Goal: Task Accomplishment & Management: Complete application form

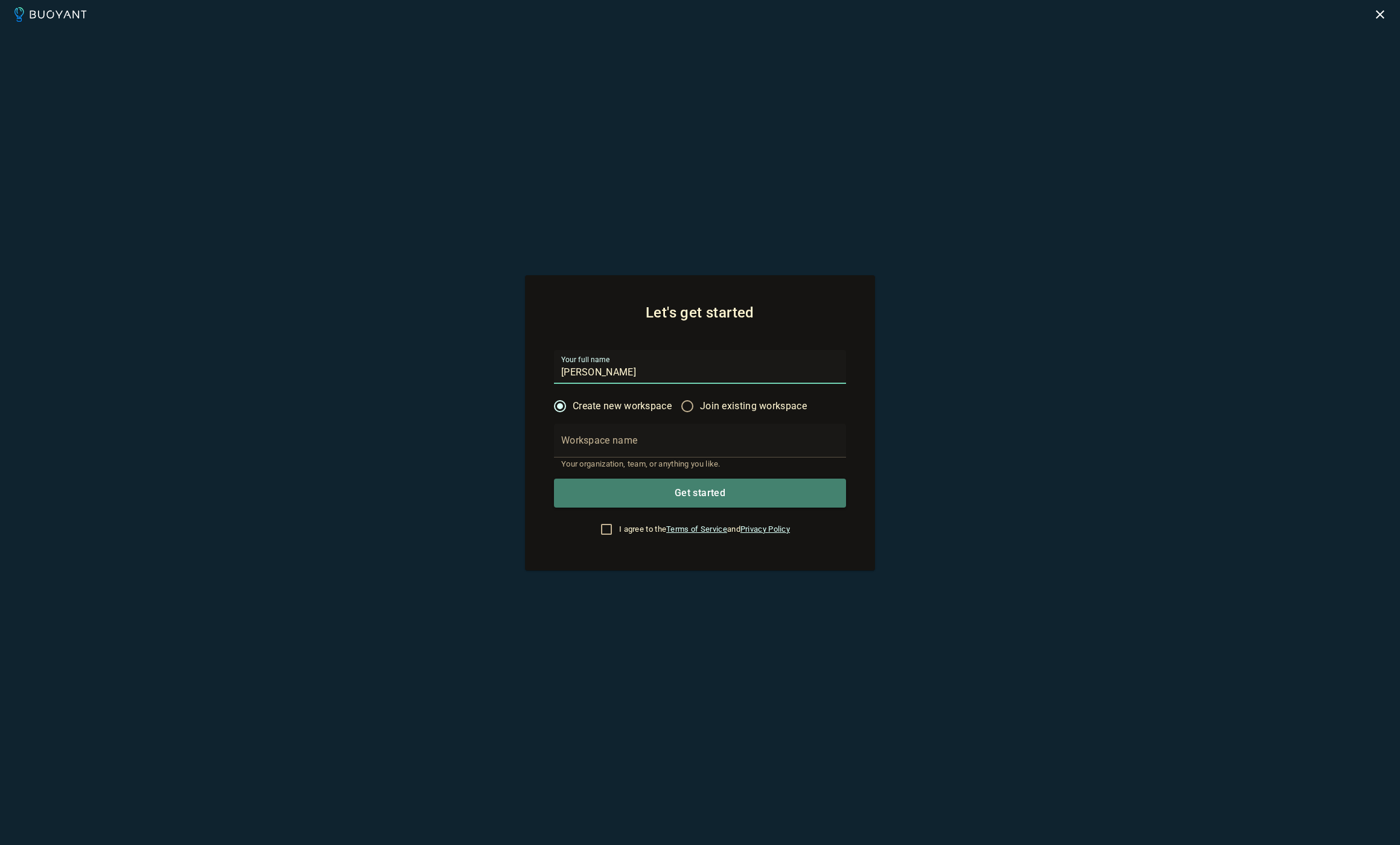
click at [769, 439] on input "Workspace name" at bounding box center [699, 441] width 292 height 34
type input "M"
click at [754, 446] on input "Nsenda" at bounding box center [699, 441] width 292 height 34
type input "Nsenda"
click at [601, 531] on input "I agree to the Terms of Service and Privacy Policy" at bounding box center [606, 529] width 14 height 14
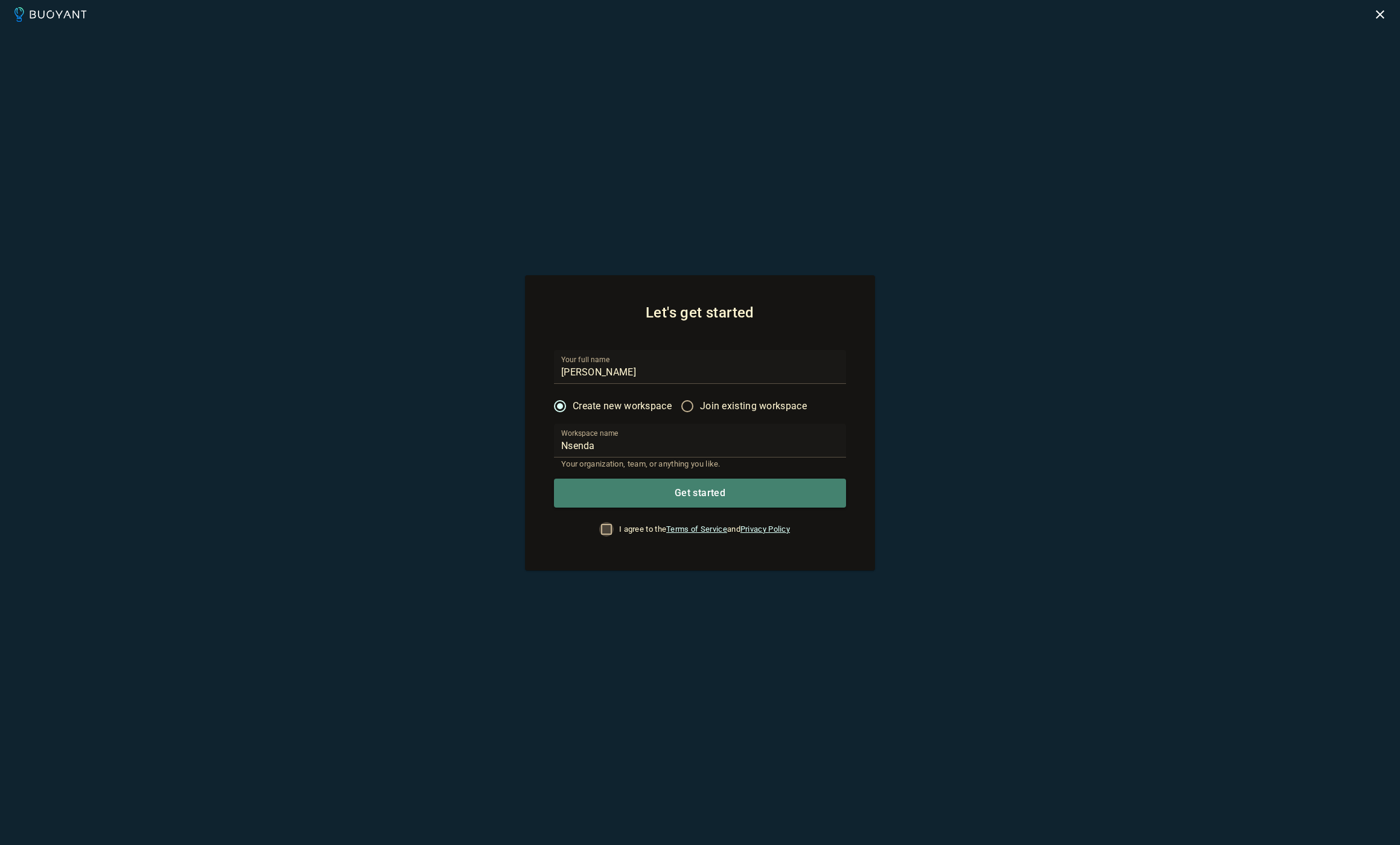
checkbox input "true"
click at [642, 498] on button "Get started" at bounding box center [699, 493] width 292 height 29
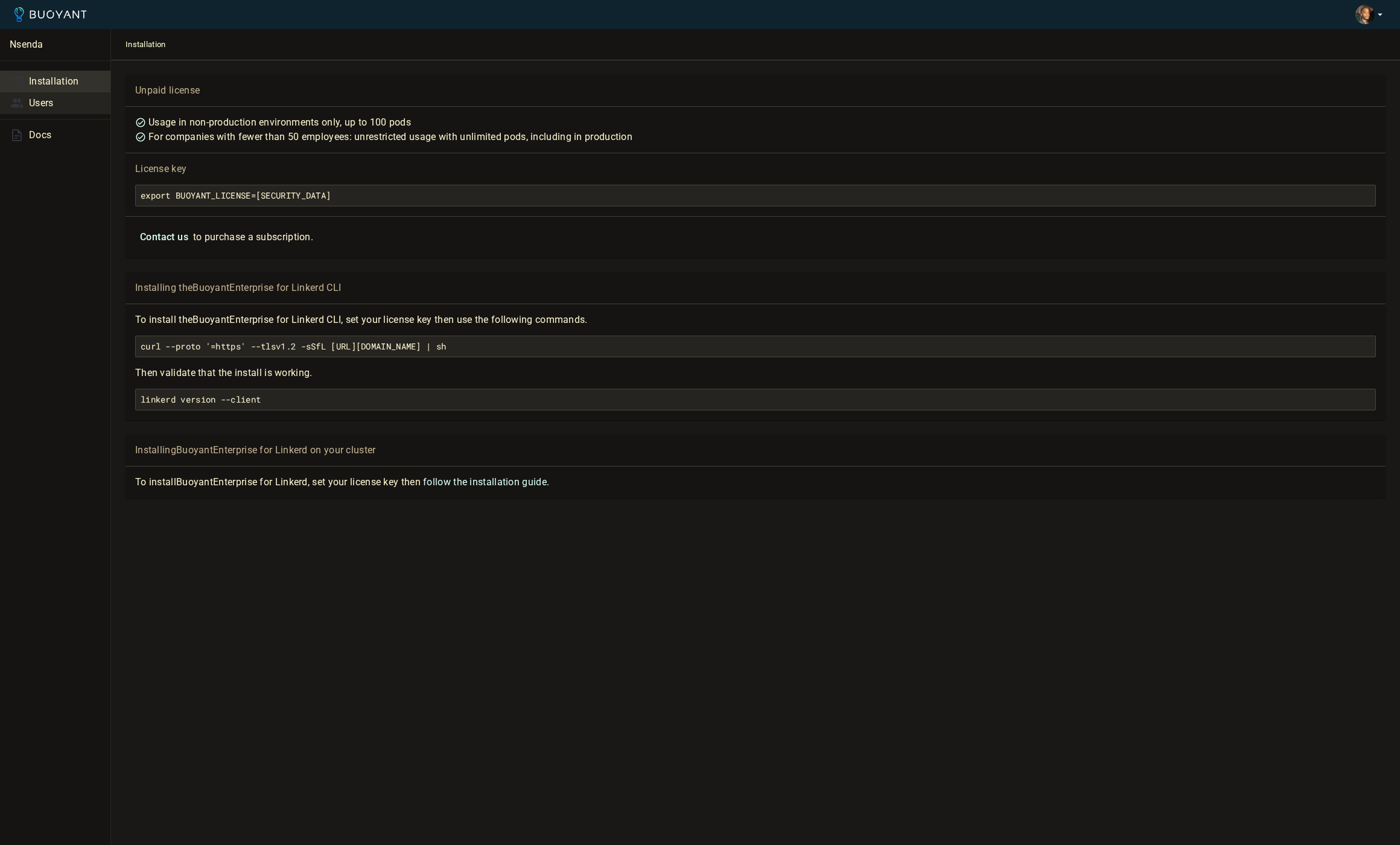
click at [74, 93] on link "Users" at bounding box center [55, 103] width 111 height 22
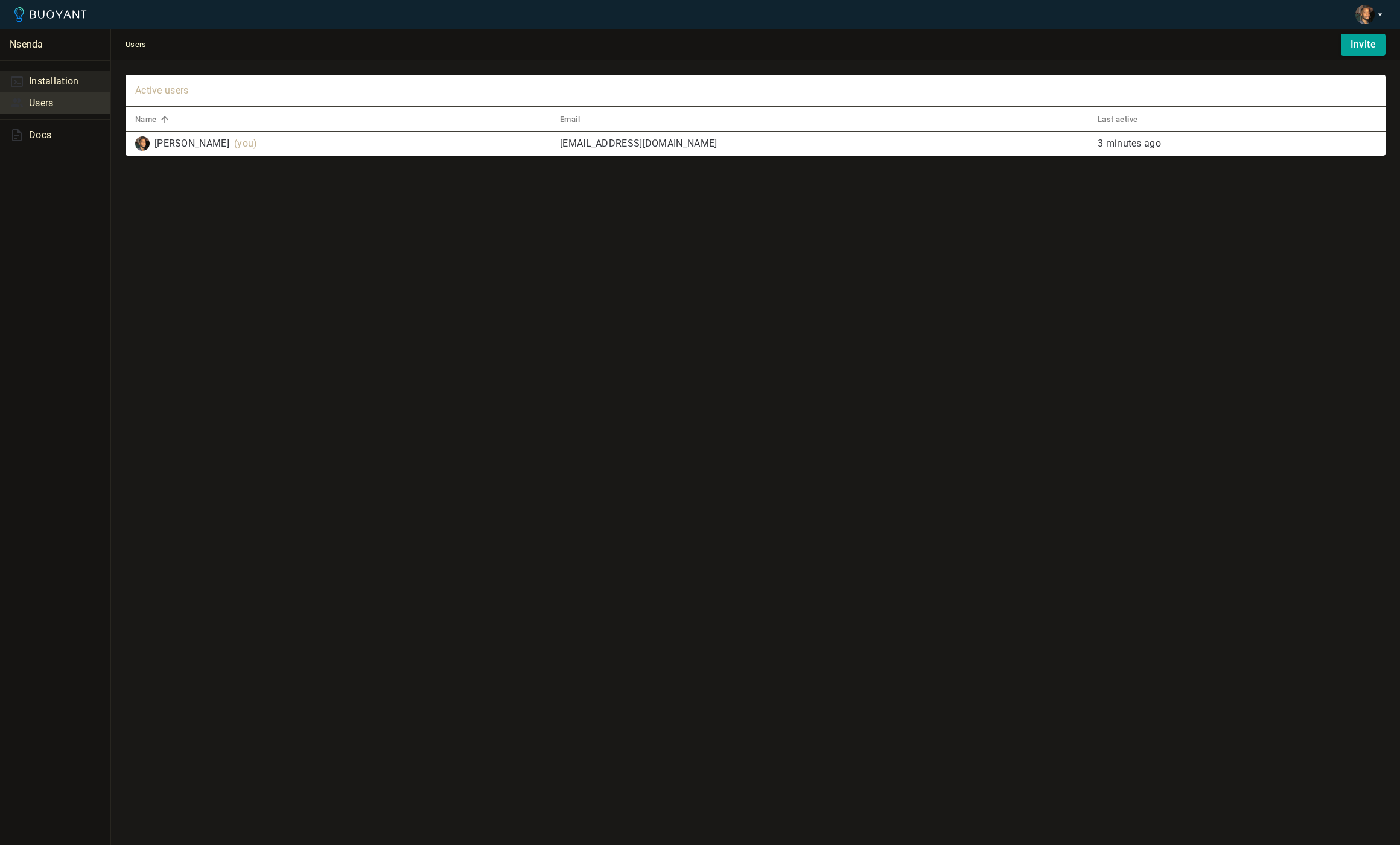
click at [64, 80] on p "Installation" at bounding box center [64, 81] width 72 height 12
